Goal: Information Seeking & Learning: Find specific fact

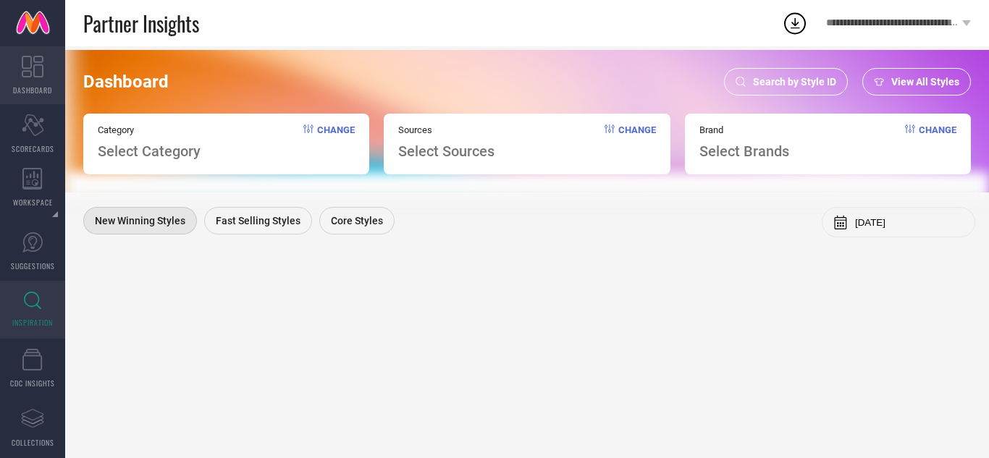
click at [32, 80] on link "DASHBOARD" at bounding box center [32, 75] width 65 height 58
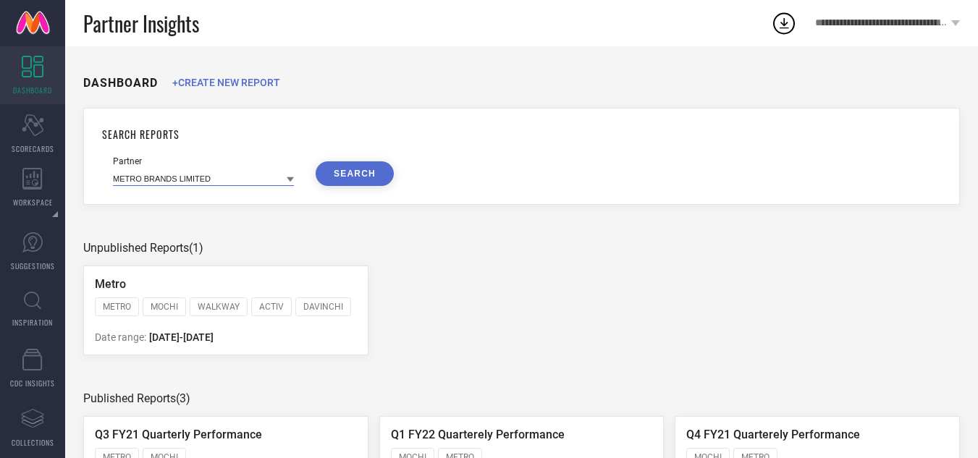
click at [230, 179] on input at bounding box center [203, 178] width 181 height 15
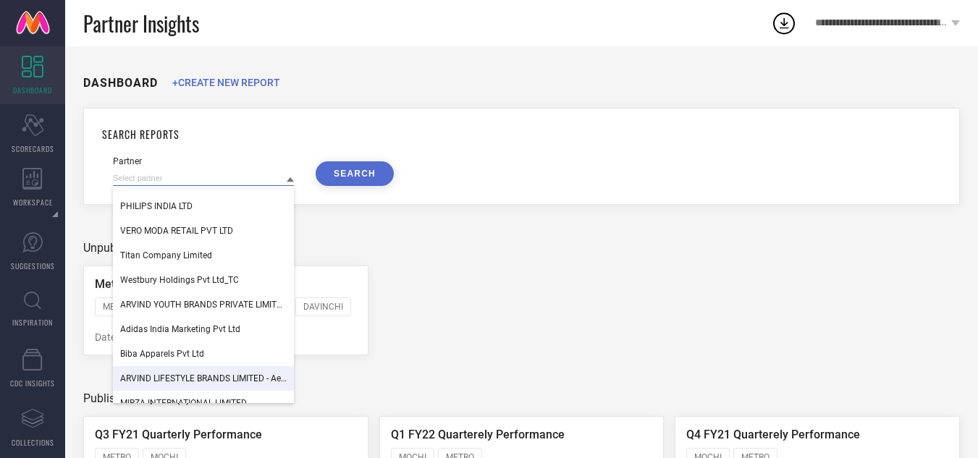
scroll to position [1102, 0]
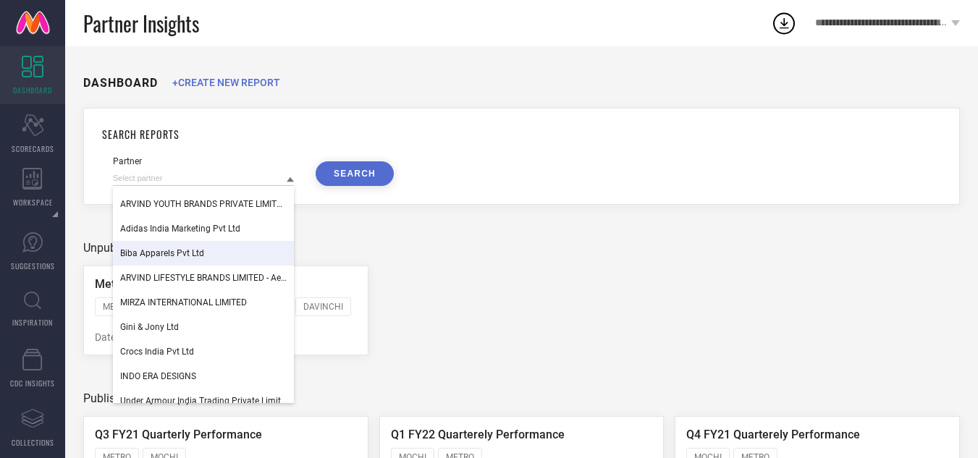
click at [43, 69] on link "DASHBOARD" at bounding box center [32, 75] width 65 height 58
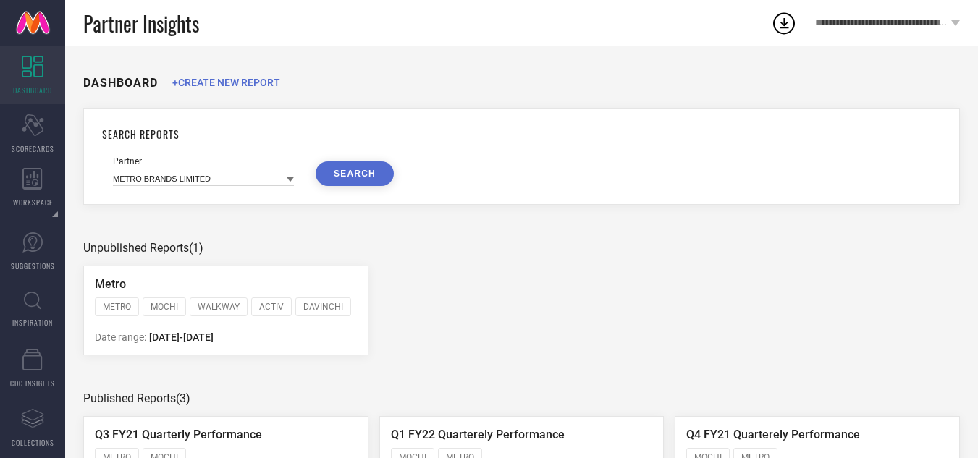
scroll to position [69, 0]
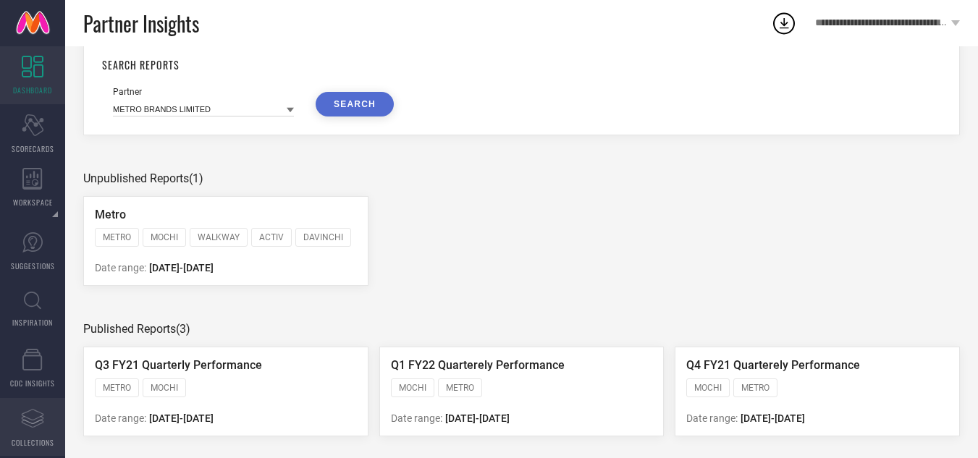
click at [25, 425] on icon "Assortments Created with Sketch." at bounding box center [32, 418] width 23 height 23
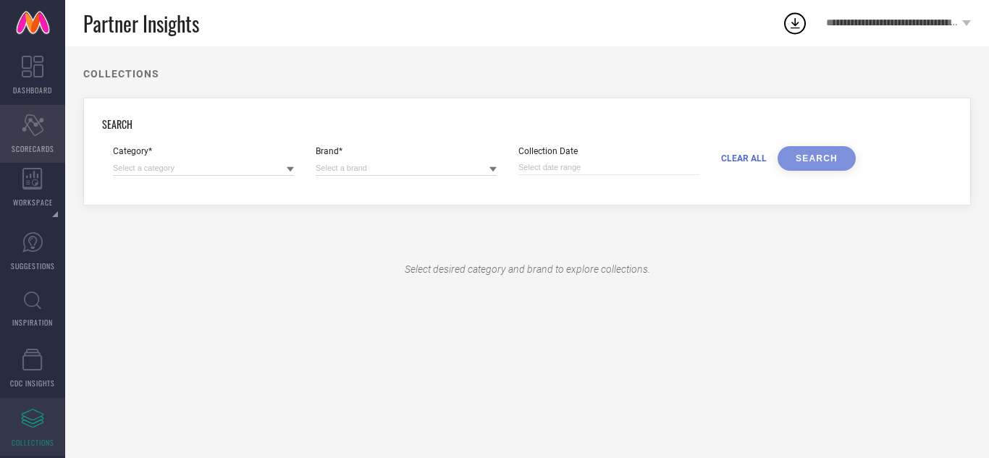
click at [36, 133] on icon "Scorecard" at bounding box center [33, 125] width 22 height 22
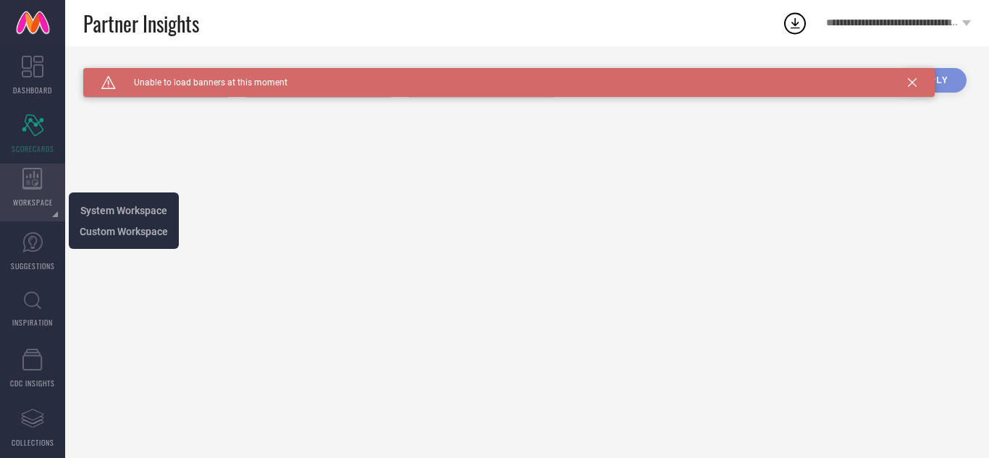
type input "All"
click at [19, 179] on div "WORKSPACE" at bounding box center [32, 193] width 65 height 58
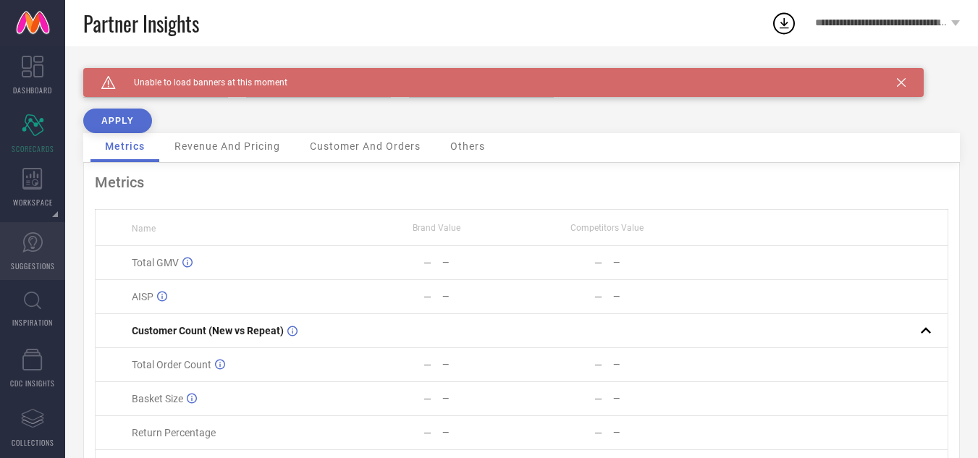
click at [33, 255] on link "SUGGESTIONS" at bounding box center [32, 251] width 65 height 58
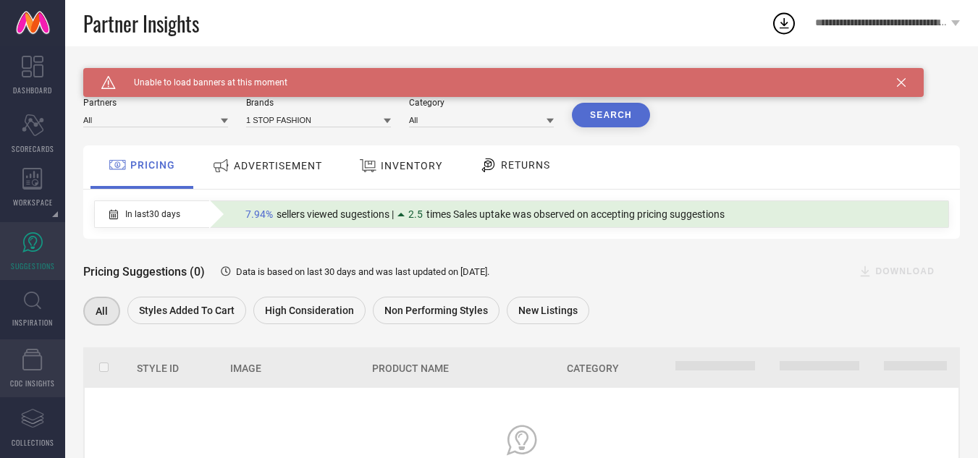
click at [23, 370] on icon at bounding box center [32, 360] width 20 height 22
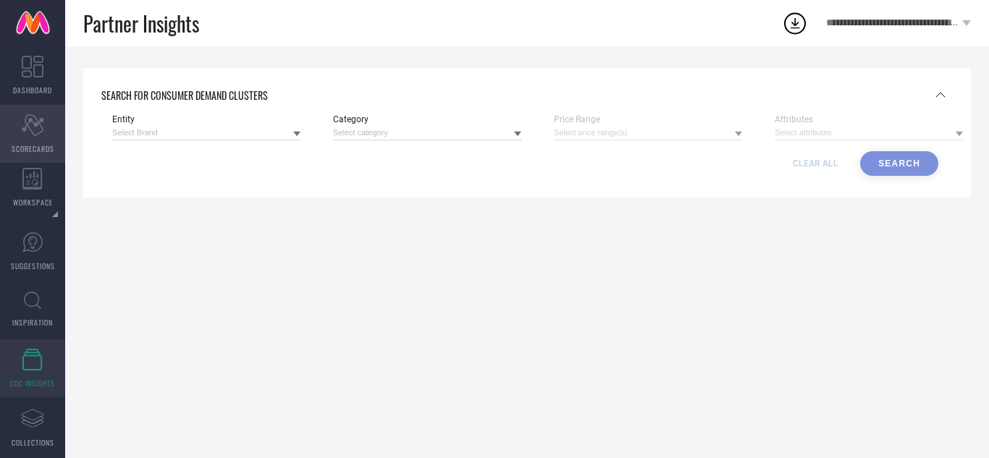
click at [30, 127] on icon "Scorecard" at bounding box center [33, 125] width 22 height 22
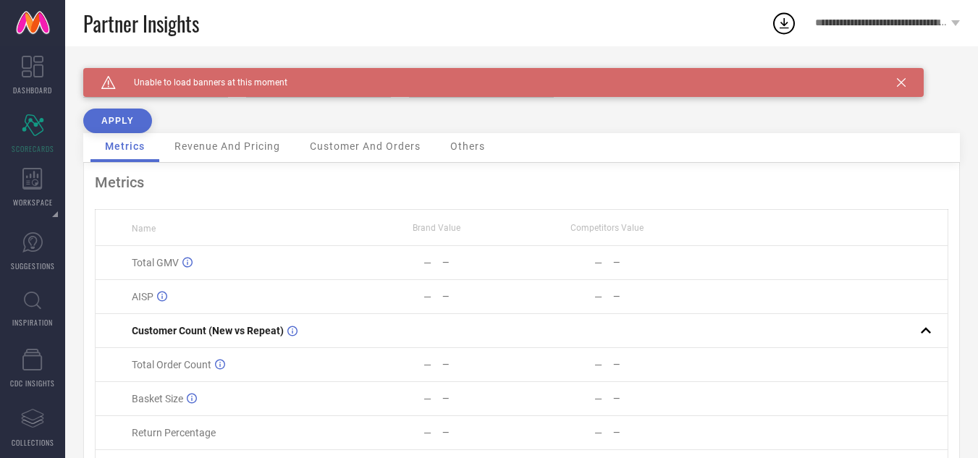
click at [903, 77] on div "Caution Created with Sketch. Unable to load banners at this moment" at bounding box center [503, 82] width 840 height 29
click at [222, 148] on span "Revenue And Pricing" at bounding box center [227, 146] width 106 height 12
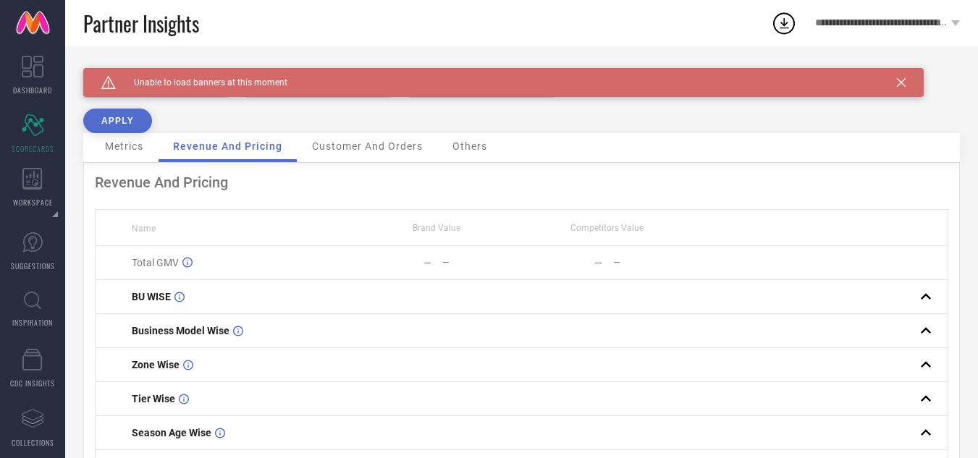
click at [352, 160] on div "Customer And Orders" at bounding box center [367, 147] width 140 height 29
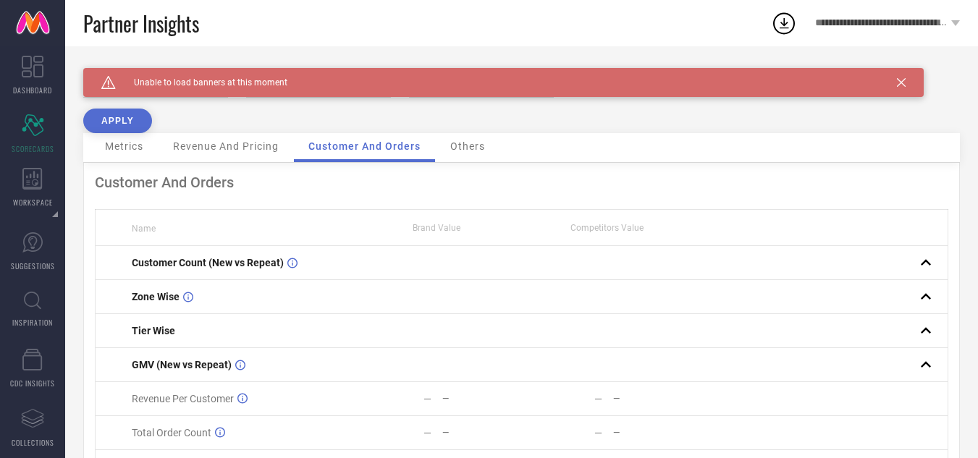
click at [470, 148] on span "Others" at bounding box center [467, 146] width 35 height 12
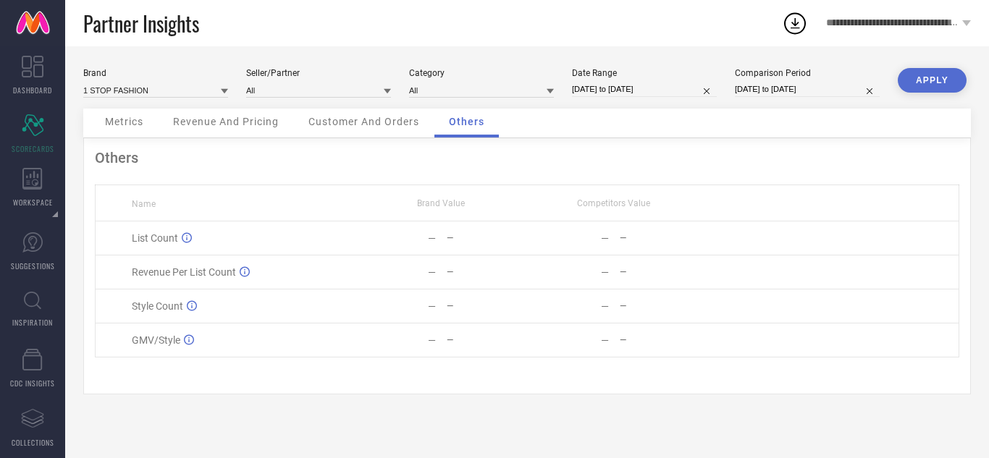
click at [356, 133] on div "Customer And Orders" at bounding box center [364, 123] width 140 height 29
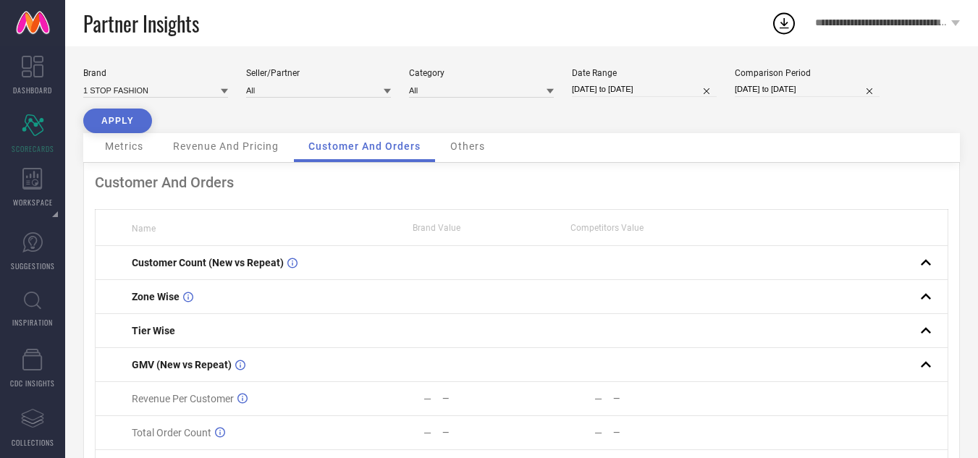
click at [227, 148] on span "Revenue And Pricing" at bounding box center [226, 146] width 106 height 12
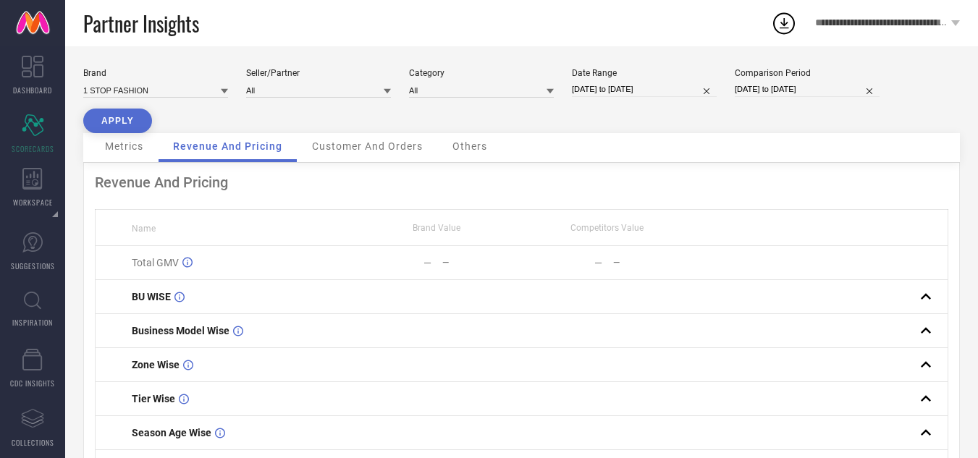
click at [135, 147] on span "Metrics" at bounding box center [124, 146] width 38 height 12
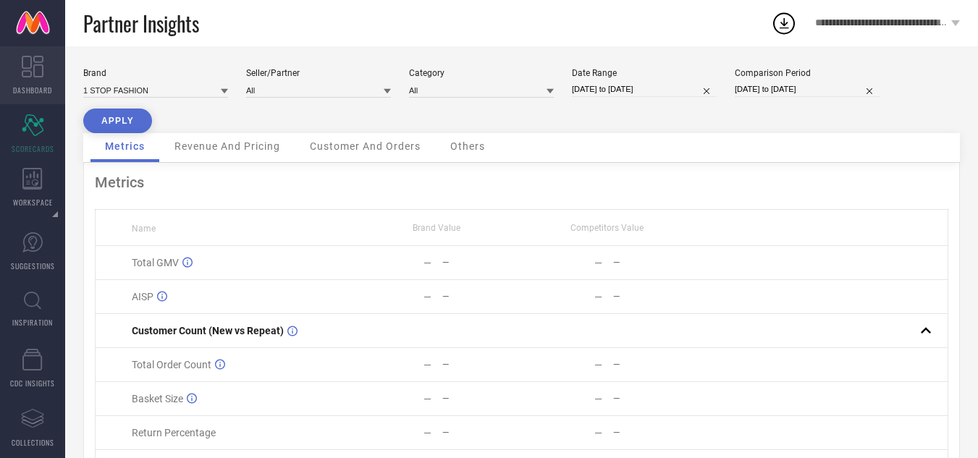
click at [27, 69] on icon at bounding box center [33, 67] width 22 height 22
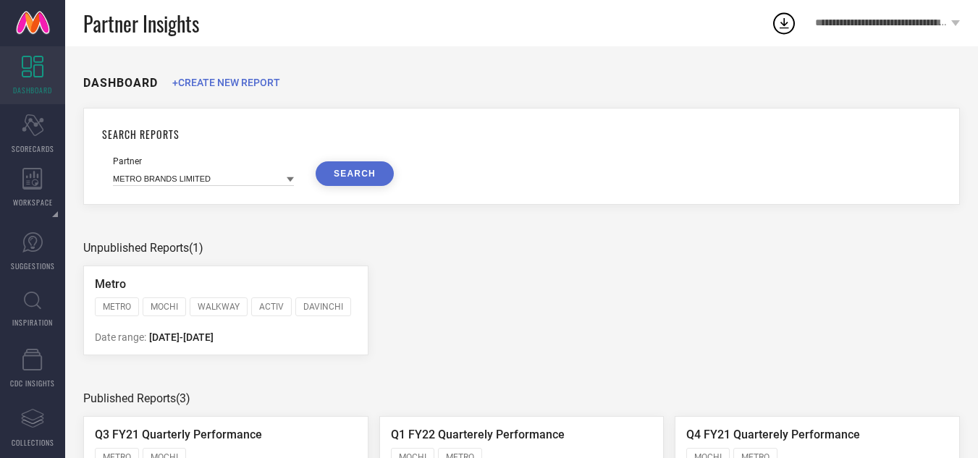
click at [784, 25] on icon at bounding box center [784, 23] width 9 height 11
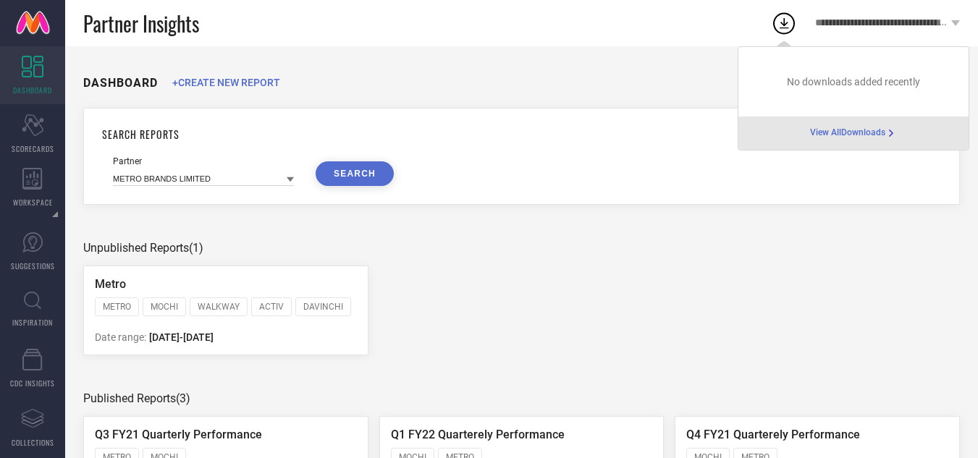
click at [41, 22] on link at bounding box center [32, 23] width 65 height 46
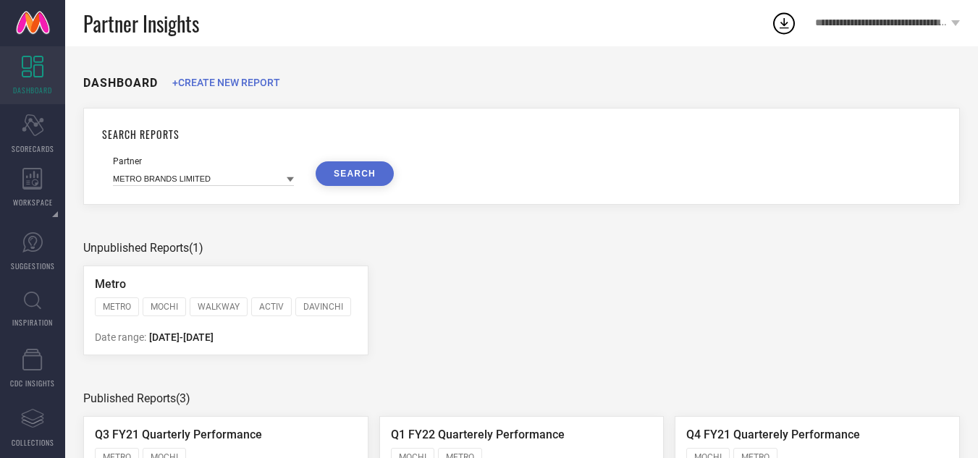
scroll to position [69, 0]
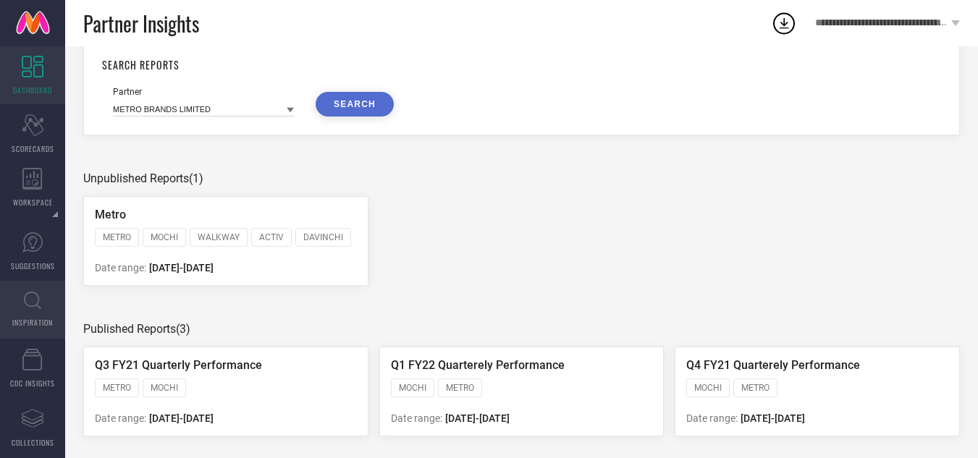
click at [17, 310] on link "INSPIRATION" at bounding box center [32, 310] width 65 height 58
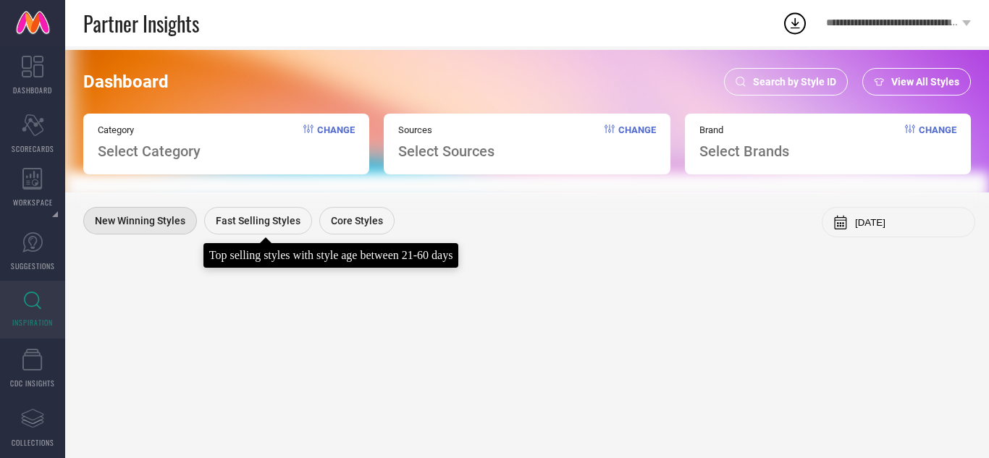
click at [230, 218] on span "Fast Selling Styles" at bounding box center [258, 221] width 85 height 12
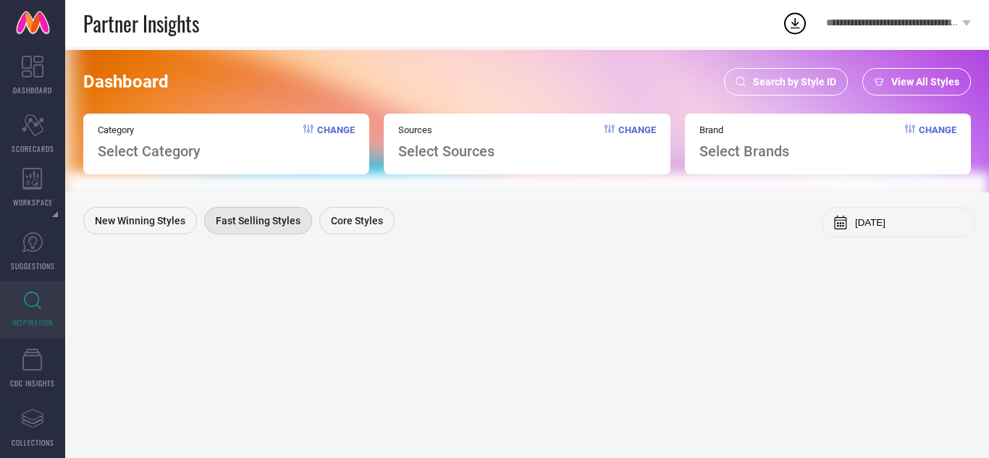
click at [937, 129] on span "Change" at bounding box center [938, 141] width 38 height 35
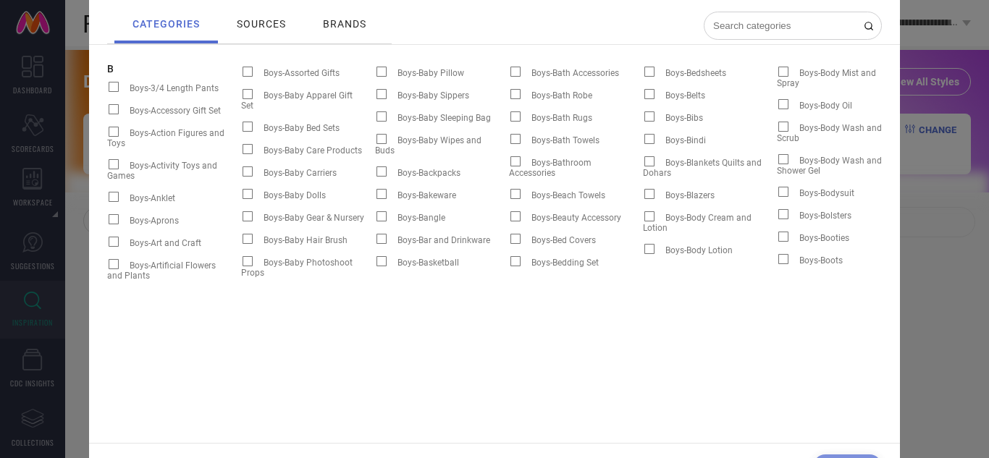
click at [951, 69] on div "Search categories sources brands B Boys-3/4 Length Pants Boys-Accessory Gift Se…" at bounding box center [494, 229] width 989 height 458
click at [934, 85] on div "Search categories sources brands B Boys-3/4 Length Pants Boys-Accessory Gift Se…" at bounding box center [494, 229] width 989 height 458
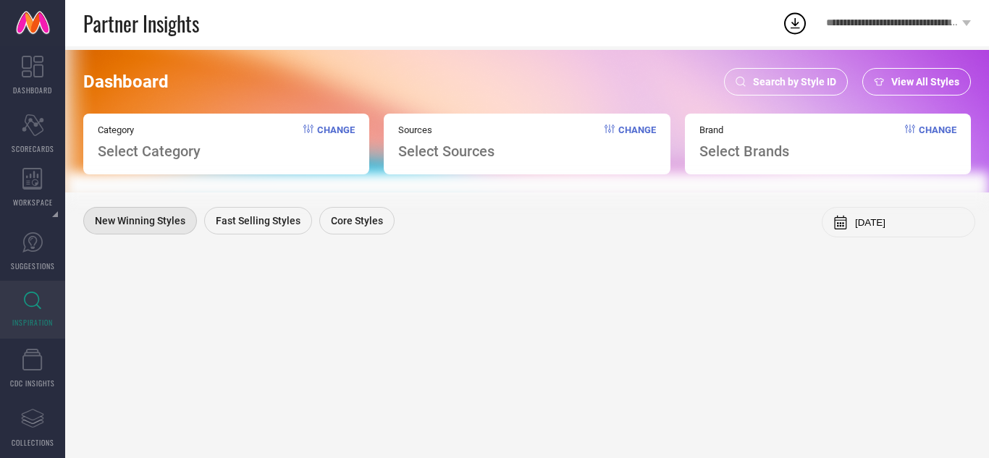
click at [785, 86] on span "Search by Style ID" at bounding box center [794, 82] width 83 height 12
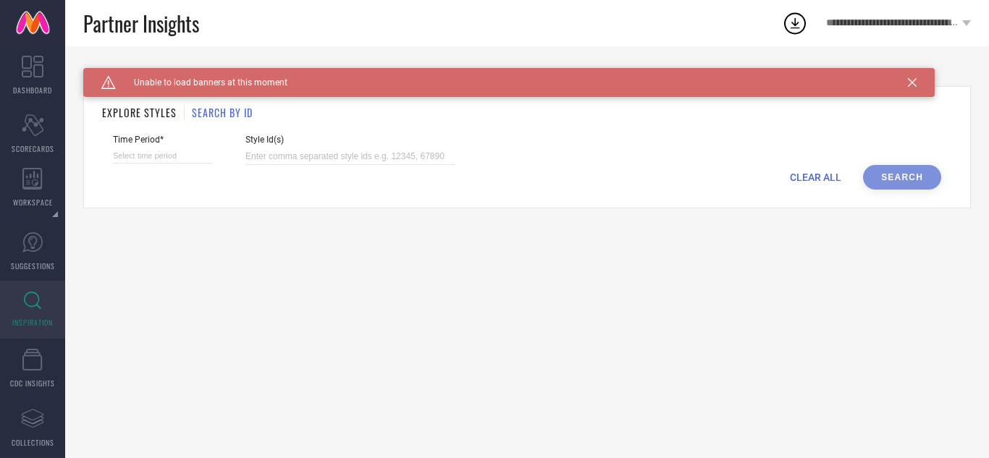
click at [28, 26] on link at bounding box center [32, 23] width 65 height 46
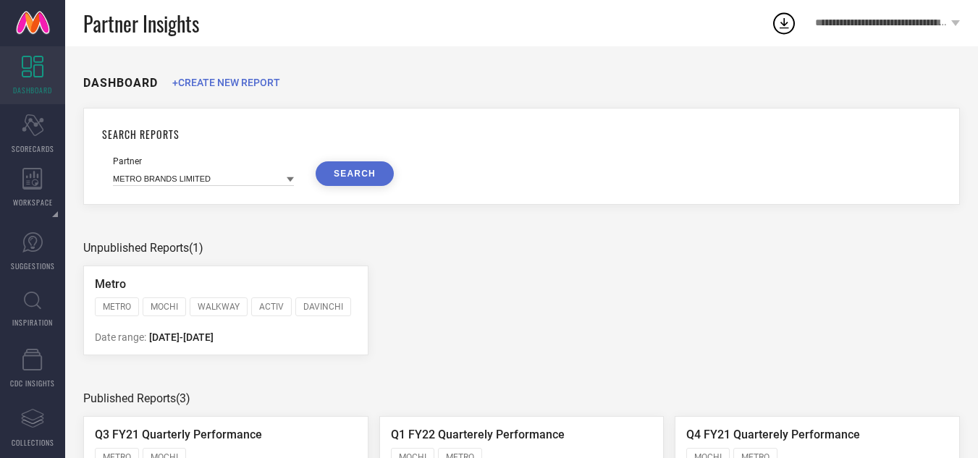
click at [25, 94] on span "DASHBOARD" at bounding box center [32, 90] width 39 height 11
click at [25, 140] on div "Scorecard SCORECARDS" at bounding box center [32, 134] width 65 height 58
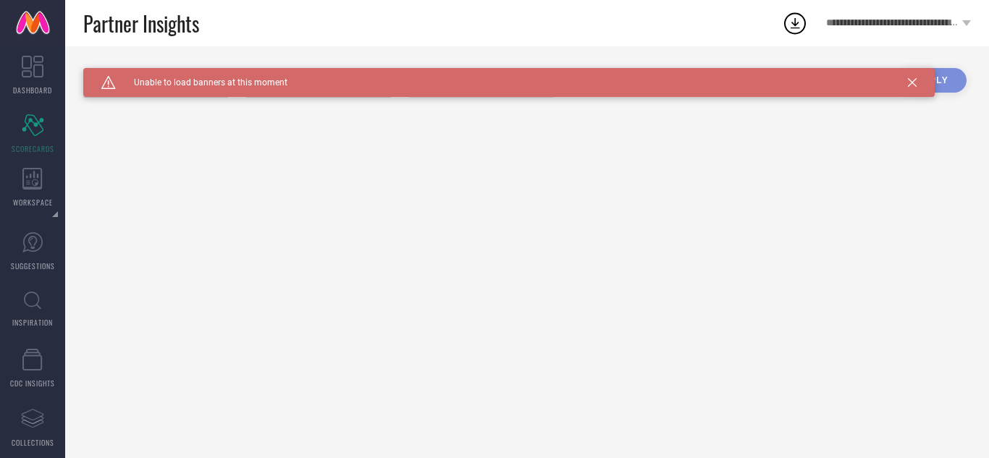
type input "All"
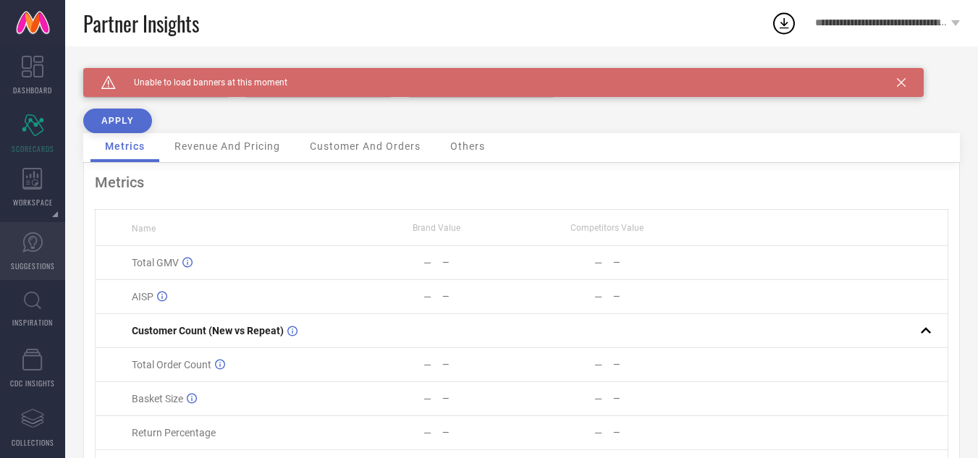
click at [25, 269] on span "SUGGESTIONS" at bounding box center [33, 266] width 44 height 11
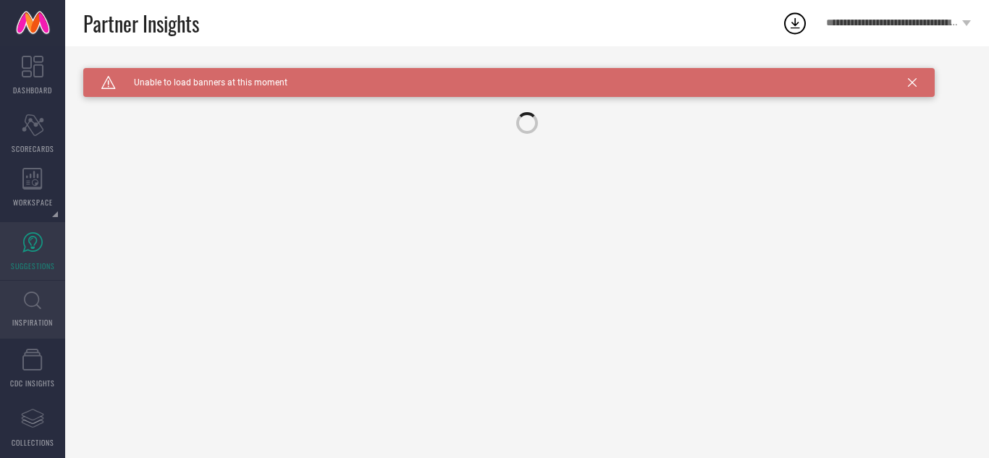
click at [30, 318] on span "INSPIRATION" at bounding box center [32, 322] width 41 height 11
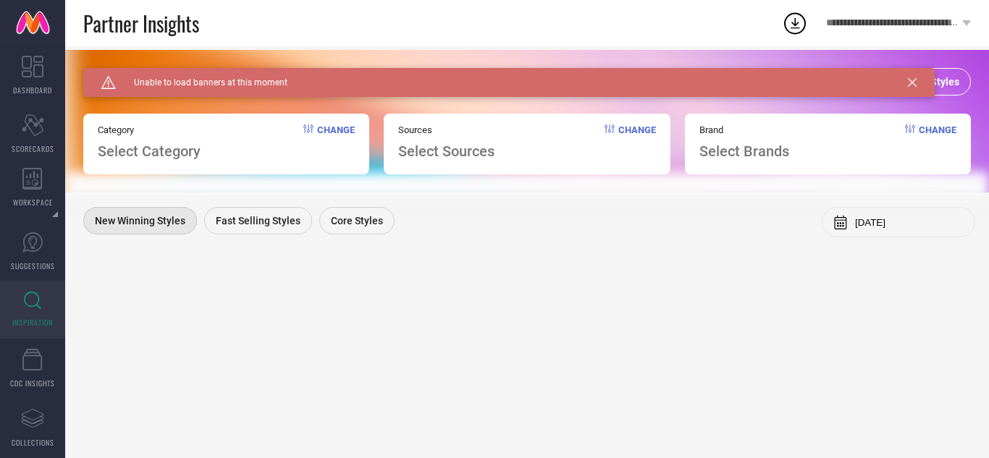
click at [913, 84] on icon at bounding box center [912, 82] width 9 height 9
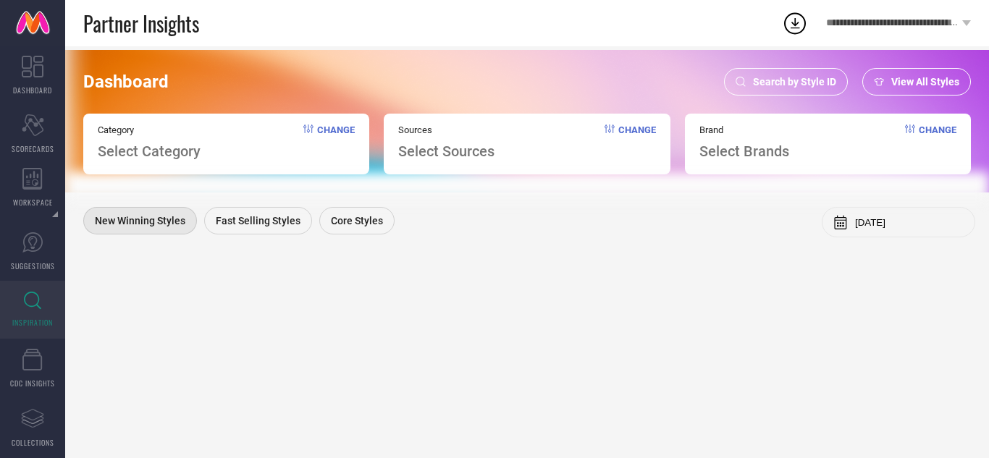
click at [785, 77] on span "Search by Style ID" at bounding box center [794, 82] width 83 height 12
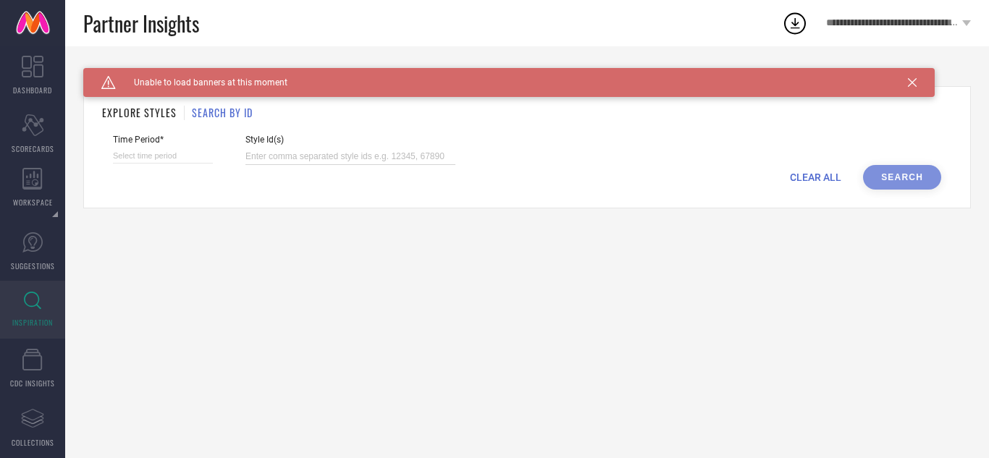
click at [310, 159] on input at bounding box center [350, 156] width 210 height 17
type input "22392224 25089590 30918049 30918026 31324603 22455114 30918036 30918054 3132459…"
click at [898, 183] on div "CLEAR ALL Search" at bounding box center [527, 177] width 828 height 25
click at [891, 177] on div "CLEAR ALL Search" at bounding box center [527, 177] width 828 height 25
click at [913, 79] on icon at bounding box center [912, 82] width 9 height 9
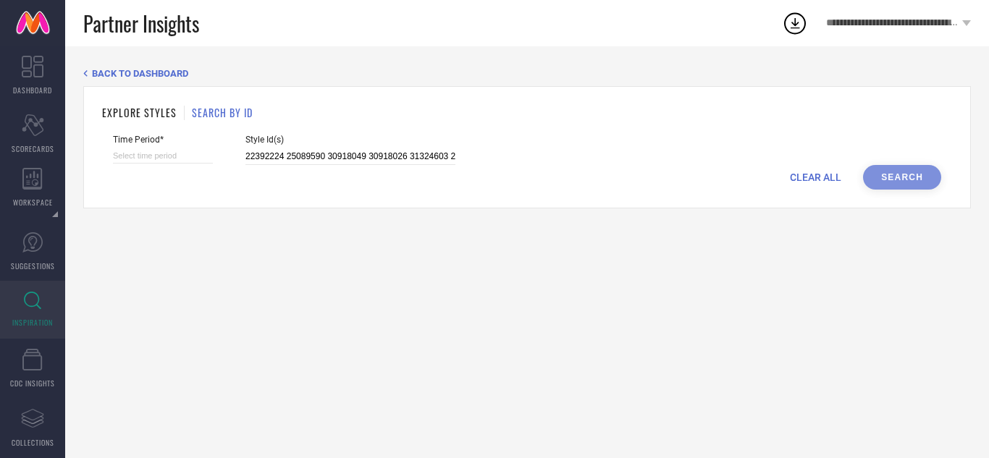
click at [890, 174] on div "CLEAR ALL Search" at bounding box center [527, 177] width 828 height 25
